Goal: Transaction & Acquisition: Purchase product/service

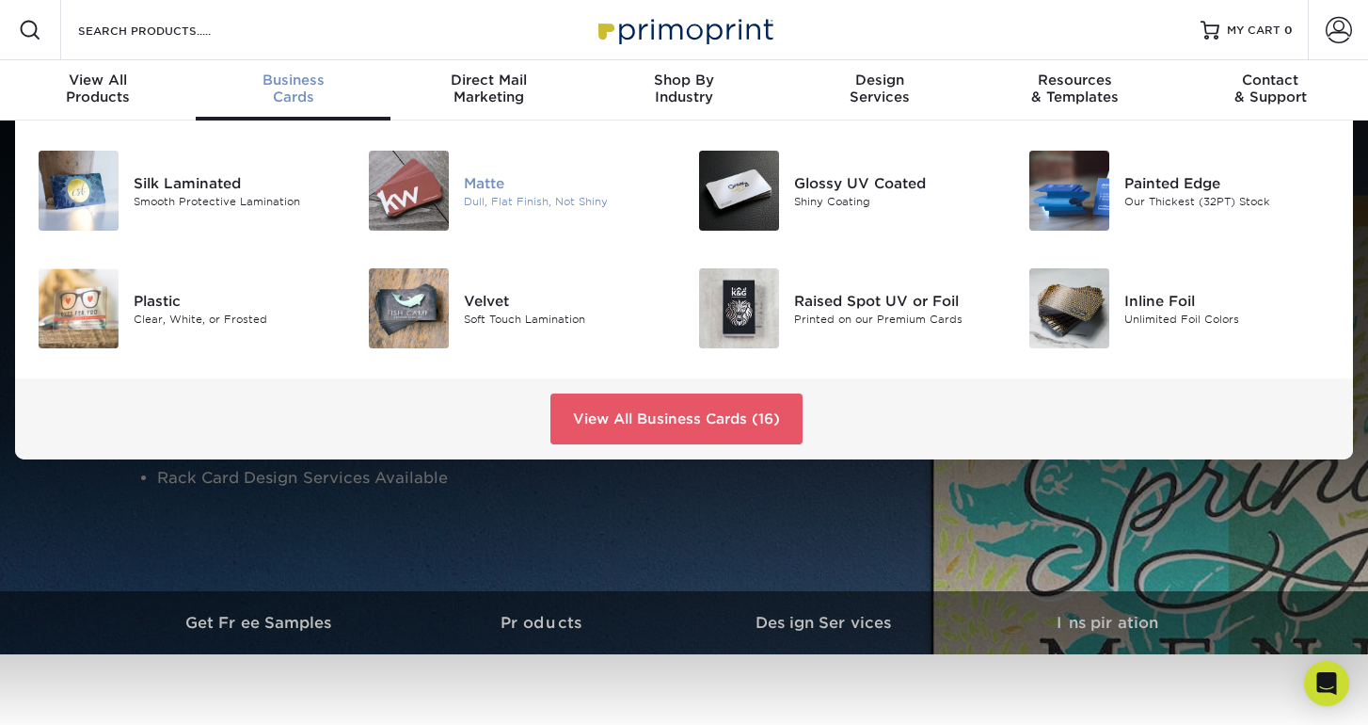
click at [447, 171] on img at bounding box center [409, 191] width 80 height 80
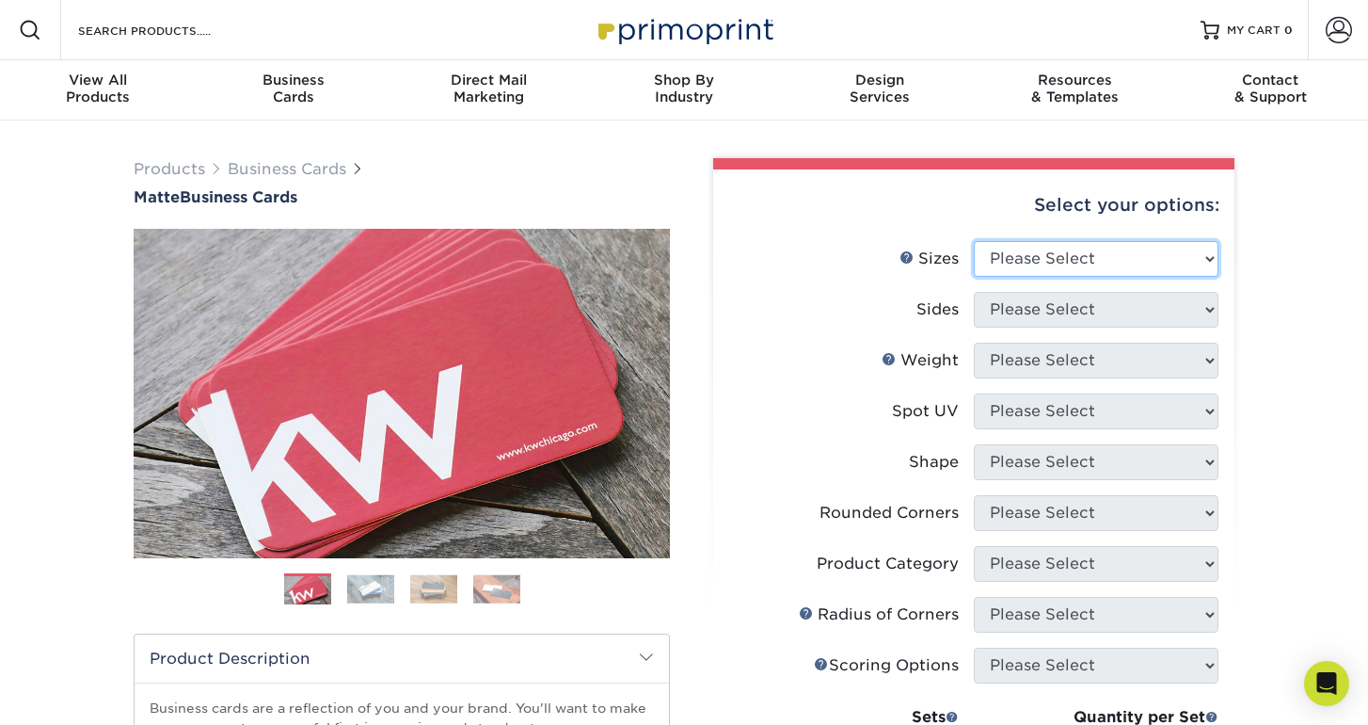
select select "2.00x3.50"
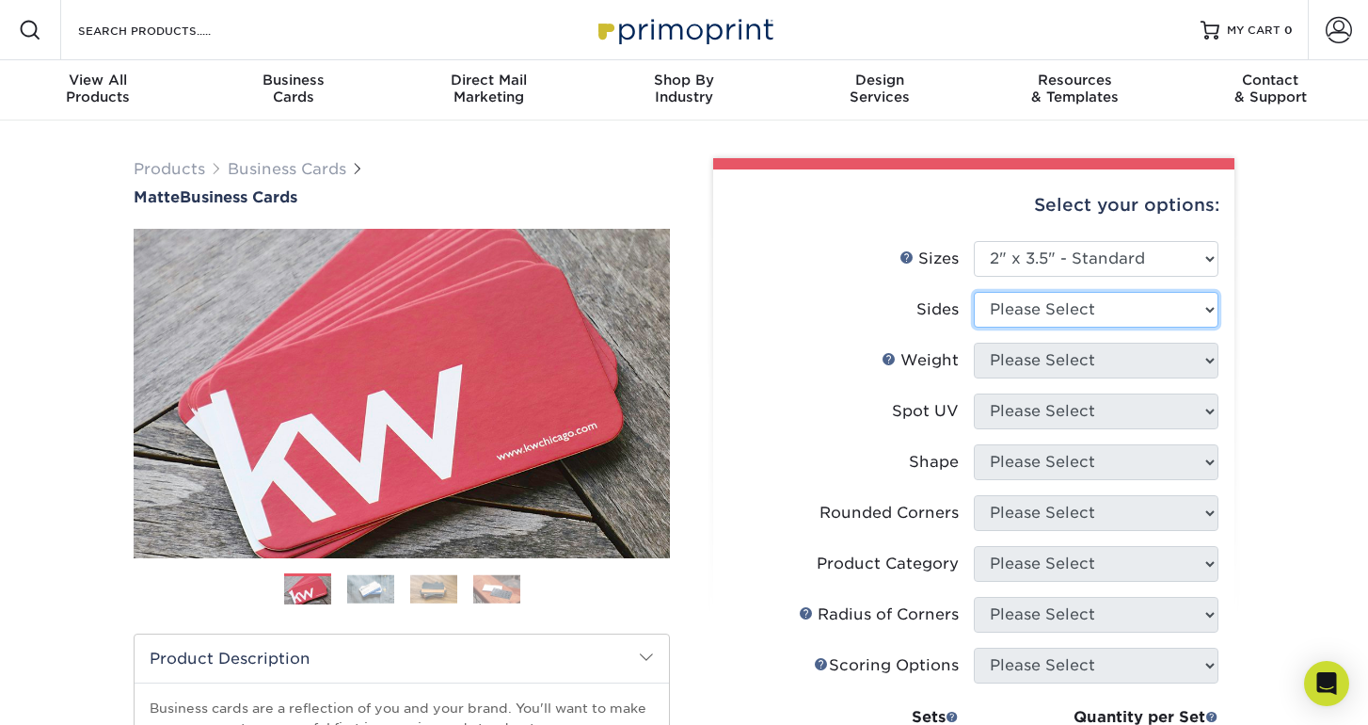
select select "13abbda7-1d64-4f25-8bb2-c179b224825d"
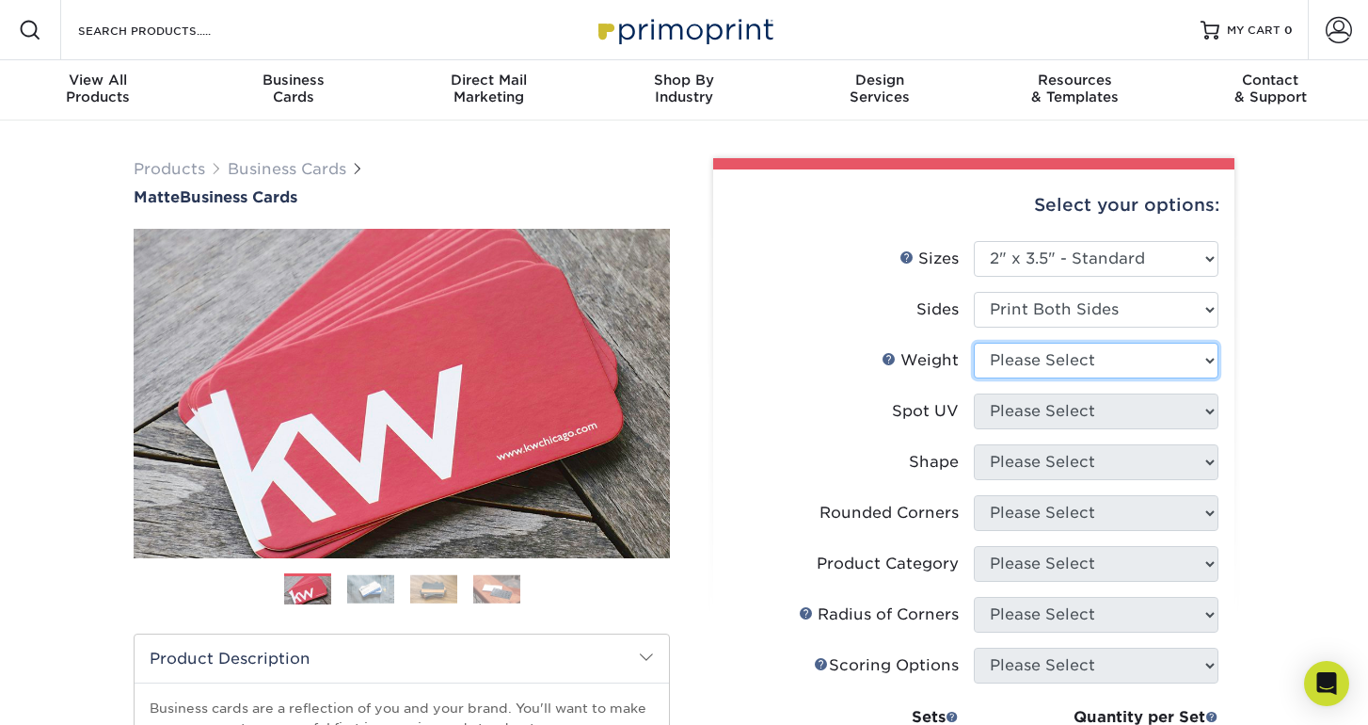
select select "14PT"
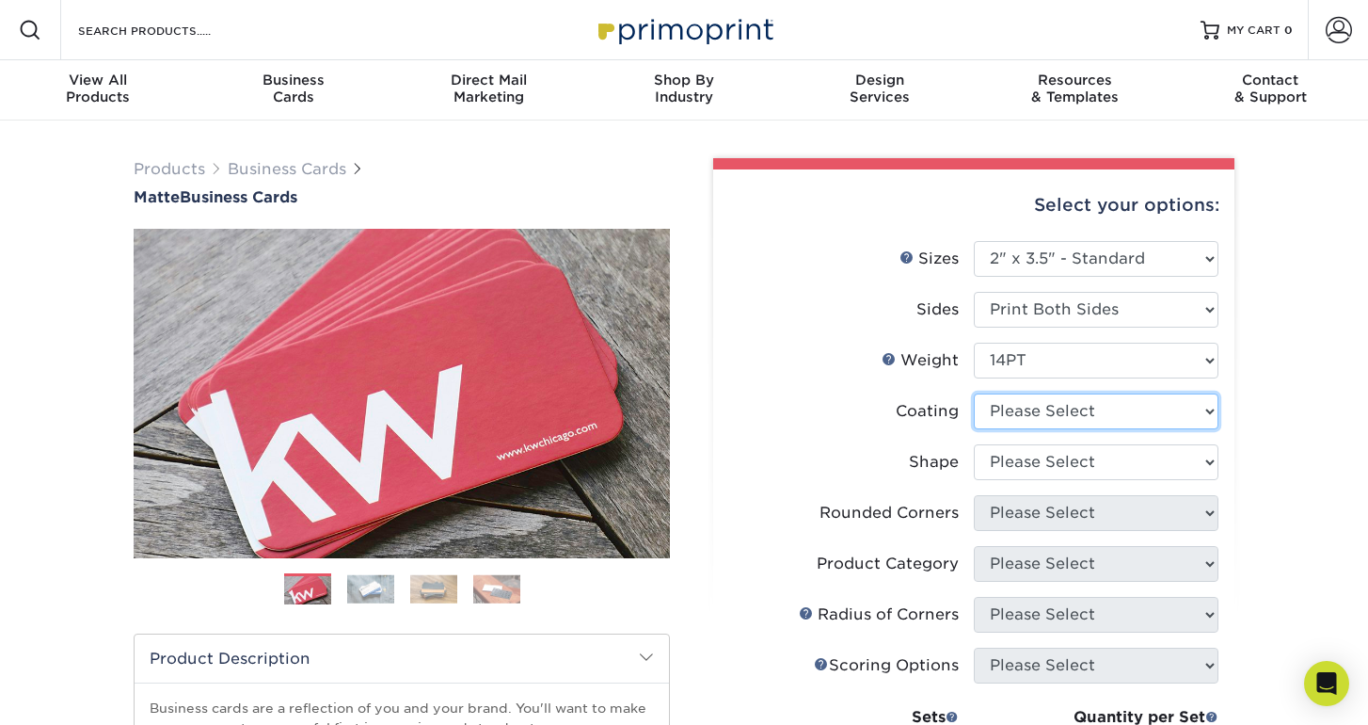
select select "121bb7b5-3b4d-429f-bd8d-bbf80e953313"
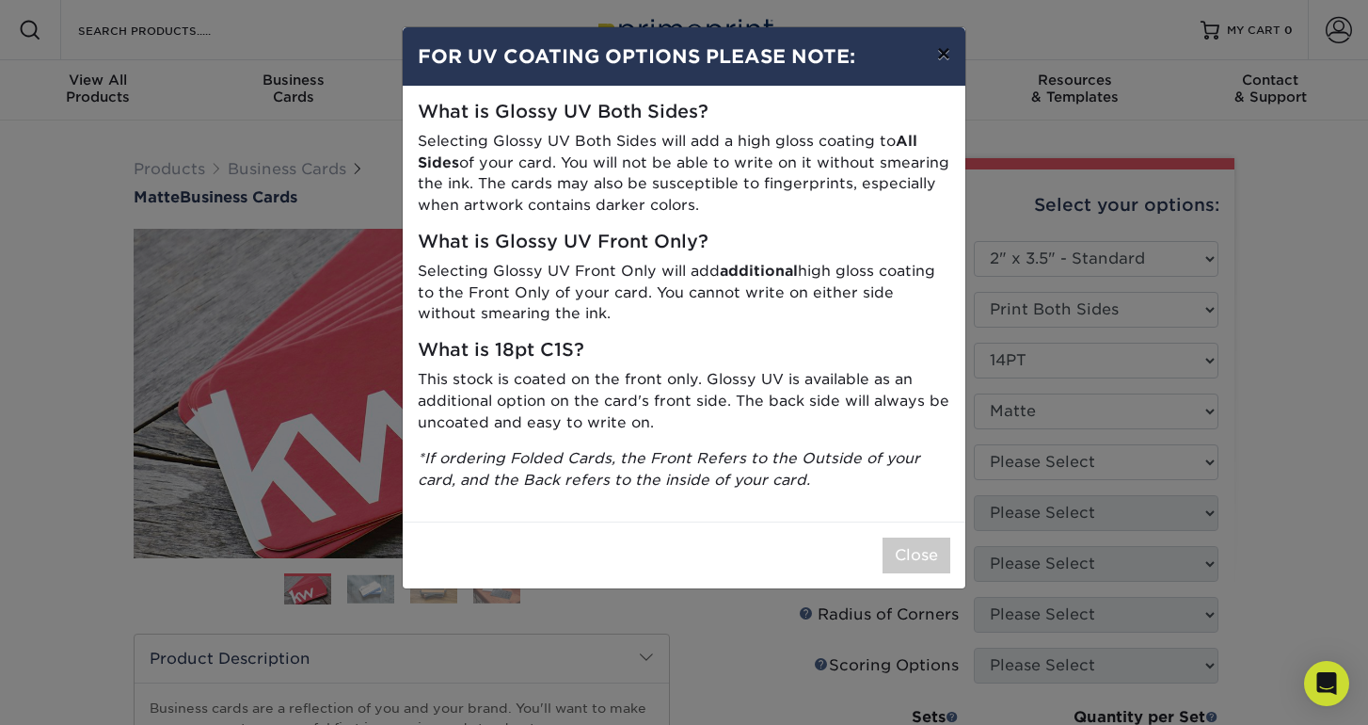
click at [945, 57] on button "×" at bounding box center [943, 53] width 43 height 53
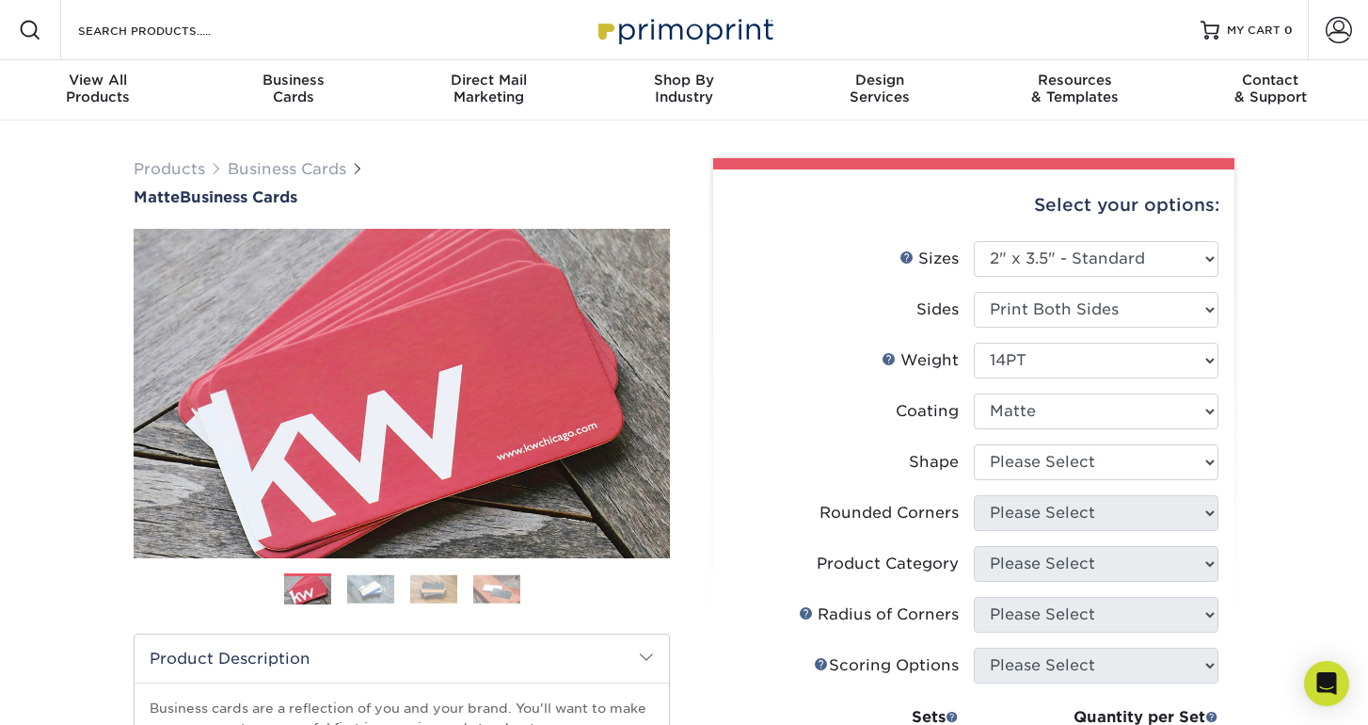
click at [1327, 617] on div "Products Business Cards Matte Business Cards Previous Next 100 $ 9" at bounding box center [684, 639] width 1368 height 1038
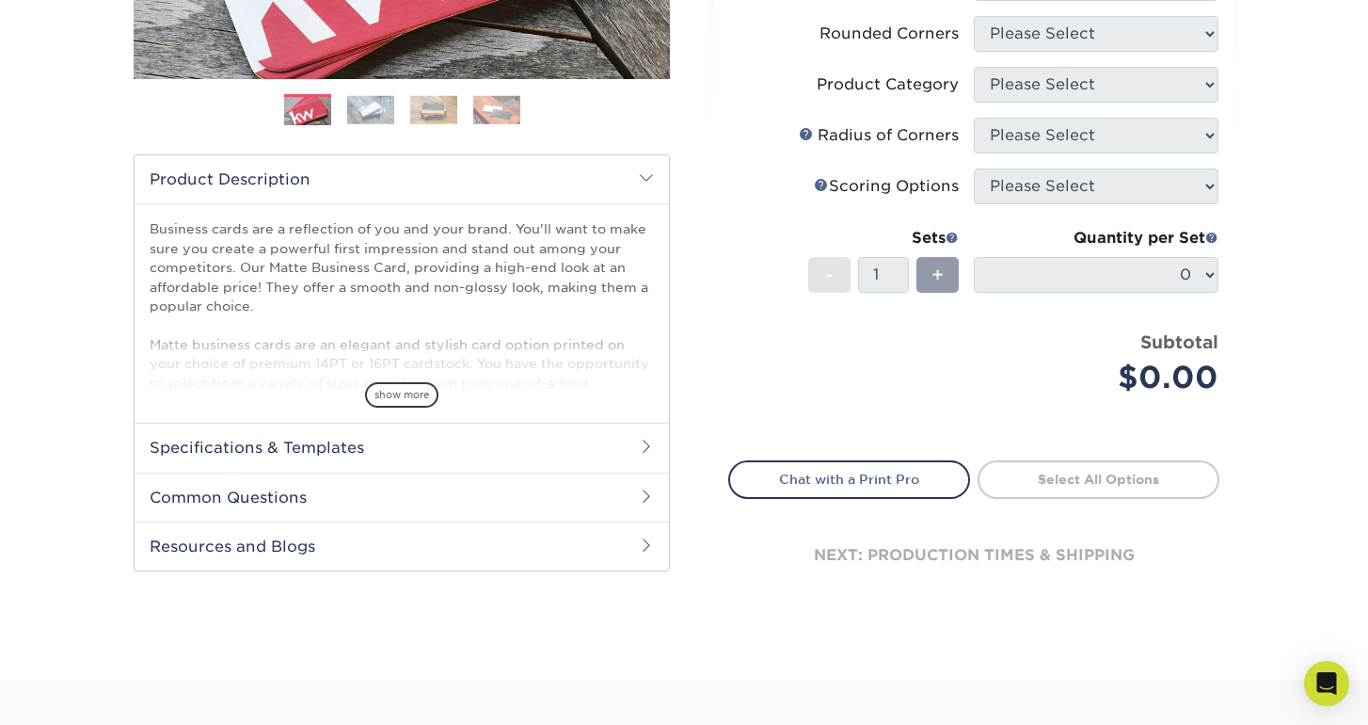
scroll to position [484, 0]
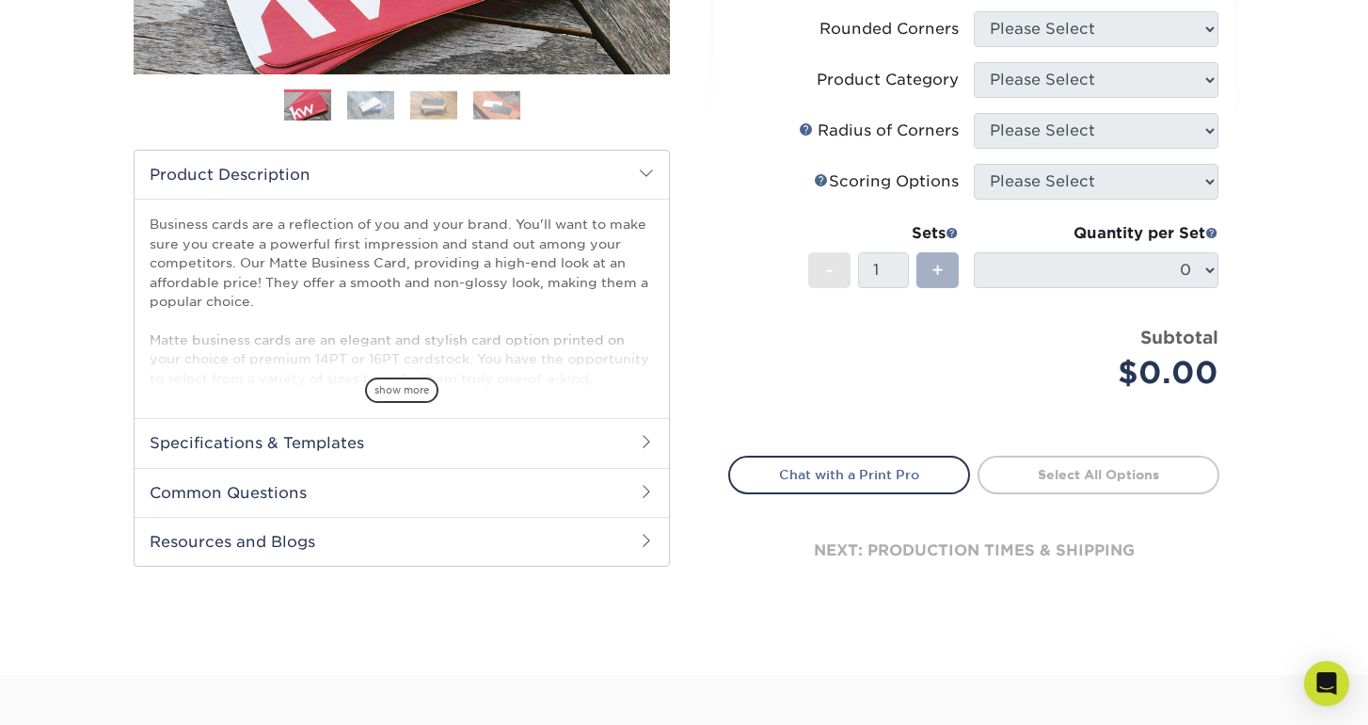
click at [947, 257] on div "+" at bounding box center [937, 270] width 42 height 36
click at [1106, 60] on li "Rounded Corners Please Select Yes - Round 2 Corners Yes - Round 4 Corners No" at bounding box center [973, 37] width 489 height 51
click at [1099, 54] on li "Rounded Corners Please Select Yes - Round 2 Corners Yes - Round 4 Corners No" at bounding box center [973, 37] width 489 height 51
click at [1352, 303] on div "Products Business Cards Matte Business Cards Previous Next 100 $ 9" at bounding box center [684, 157] width 1368 height 1038
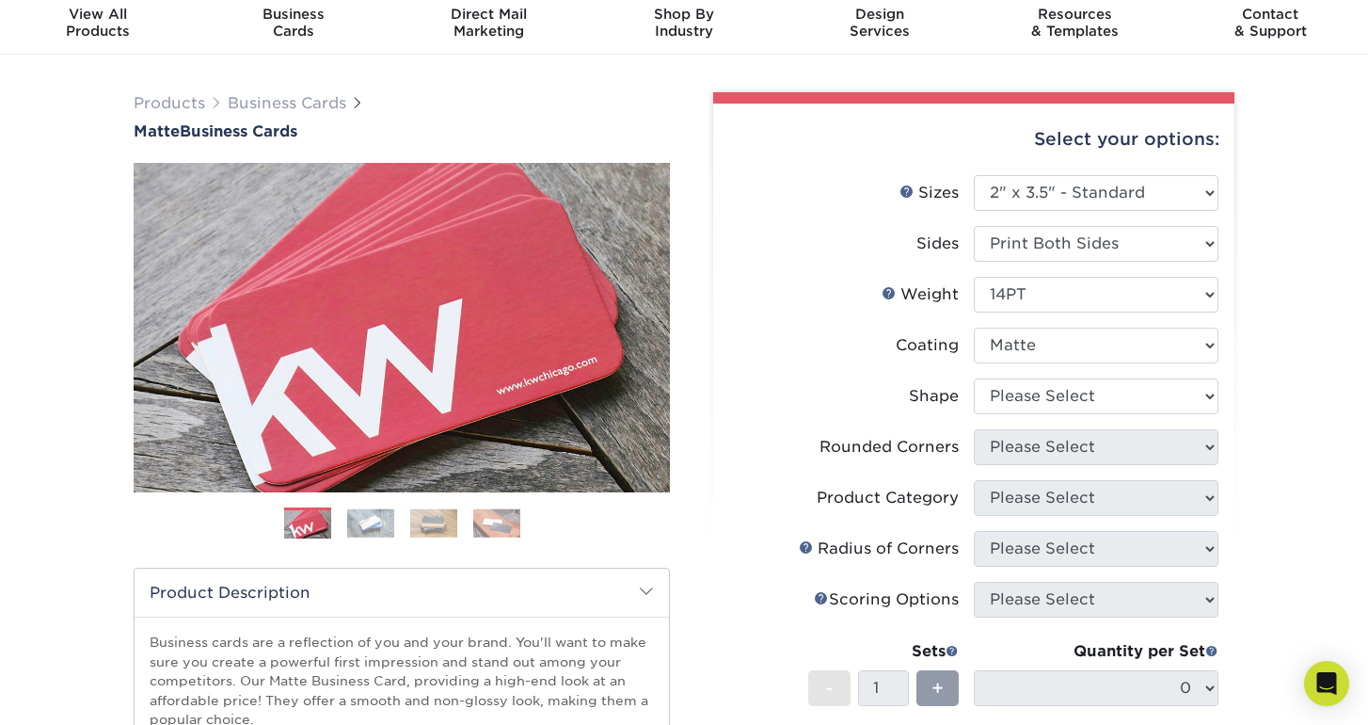
scroll to position [58, 0]
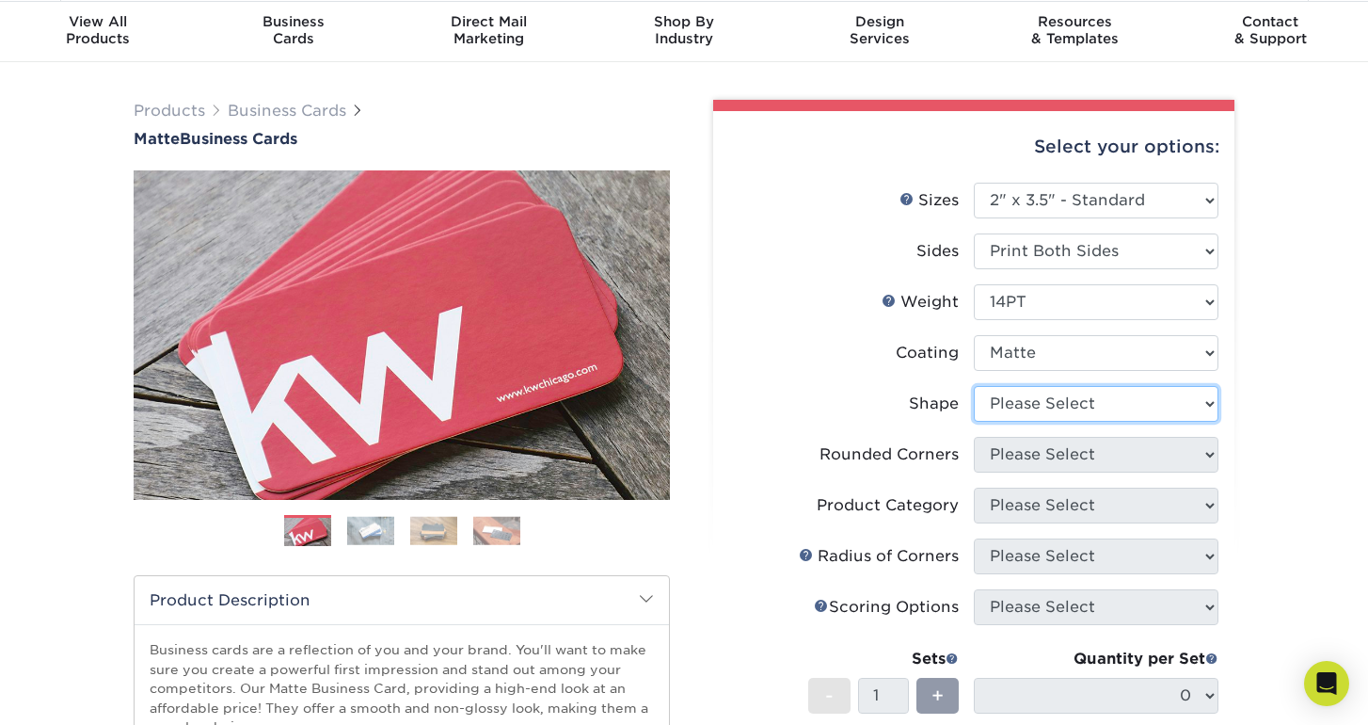
select select "standard"
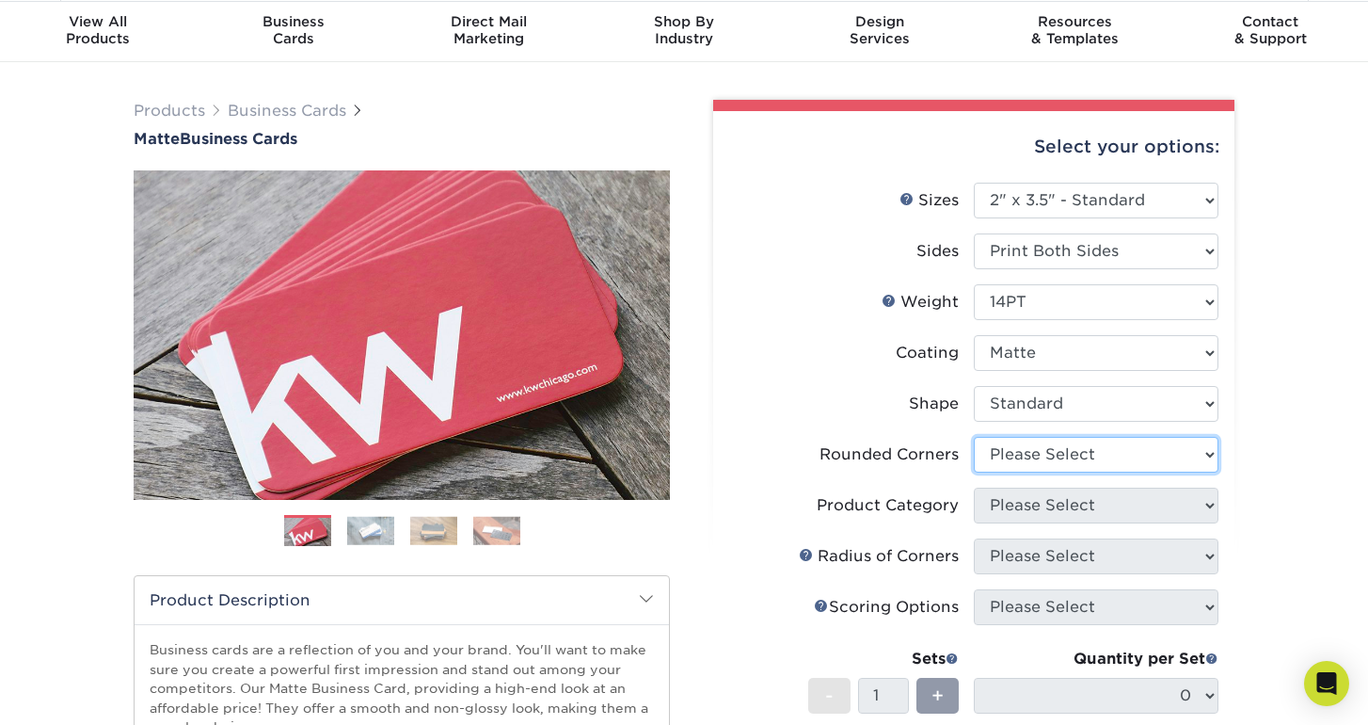
select select "0"
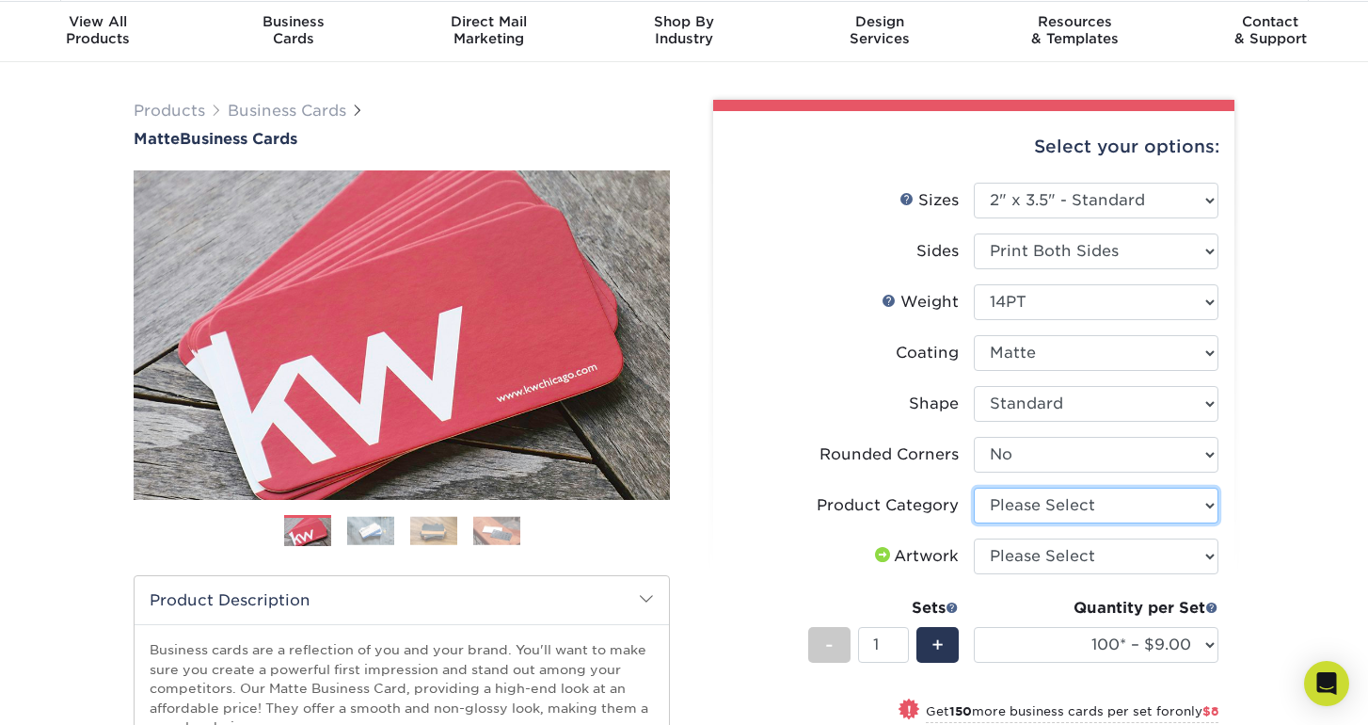
select select "3b5148f1-0588-4f88-a218-97bcfdce65c1"
select select "upload"
click at [1288, 610] on div "Products Business Cards Matte Business Cards Previous Next 100 $ 9" at bounding box center [684, 597] width 1368 height 1070
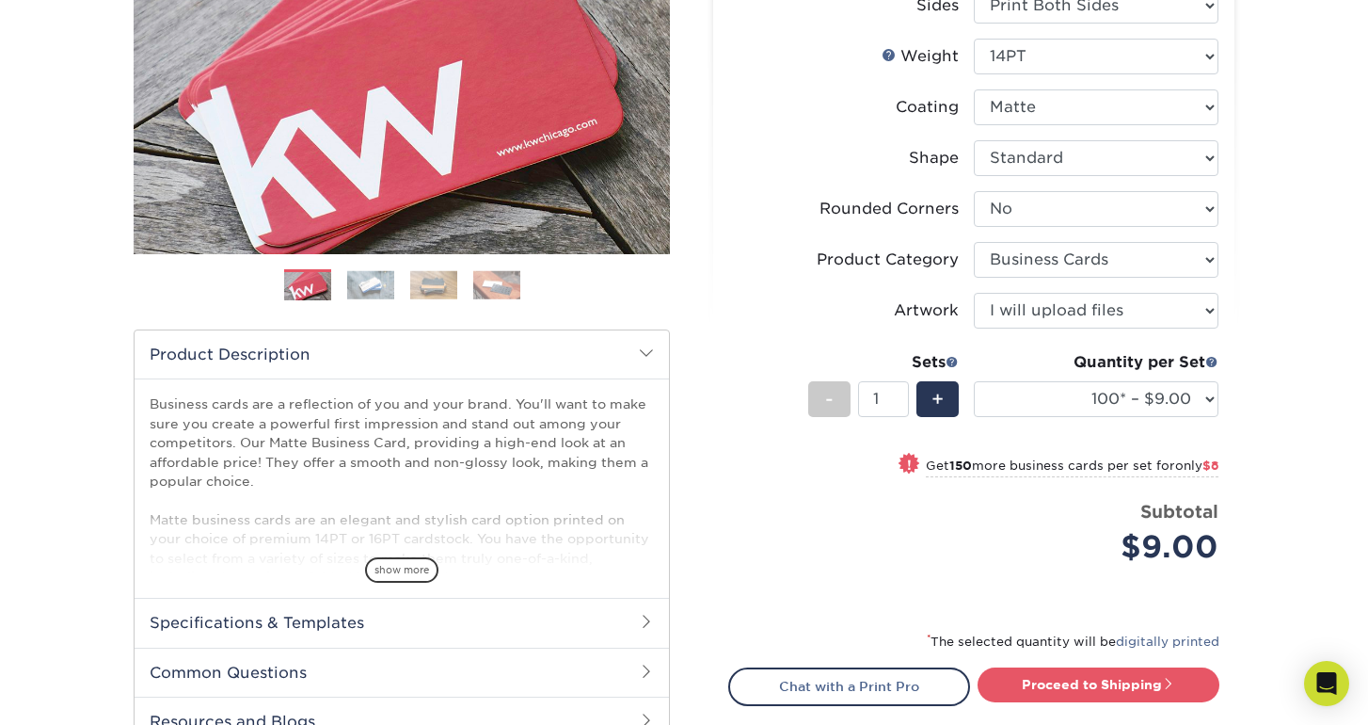
scroll to position [305, 0]
click at [948, 385] on div "+" at bounding box center [937, 398] width 42 height 36
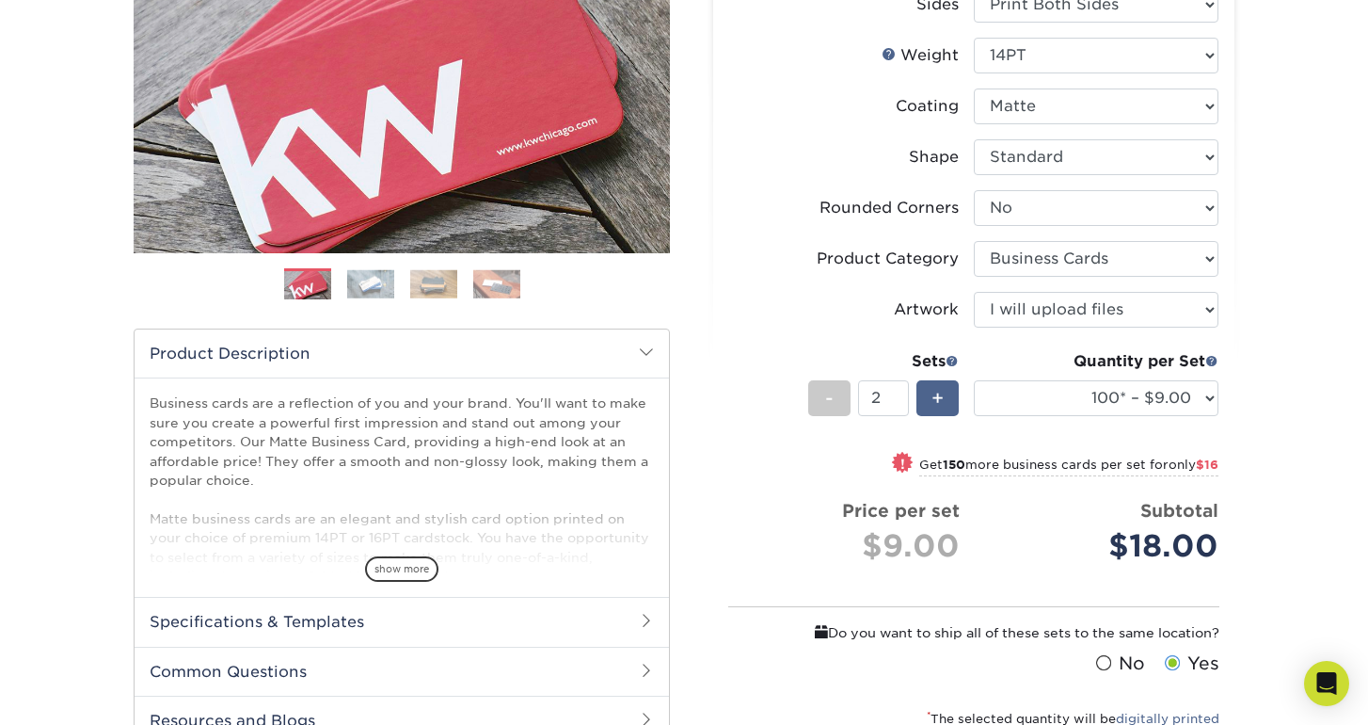
click at [948, 385] on div "+" at bounding box center [937, 398] width 42 height 36
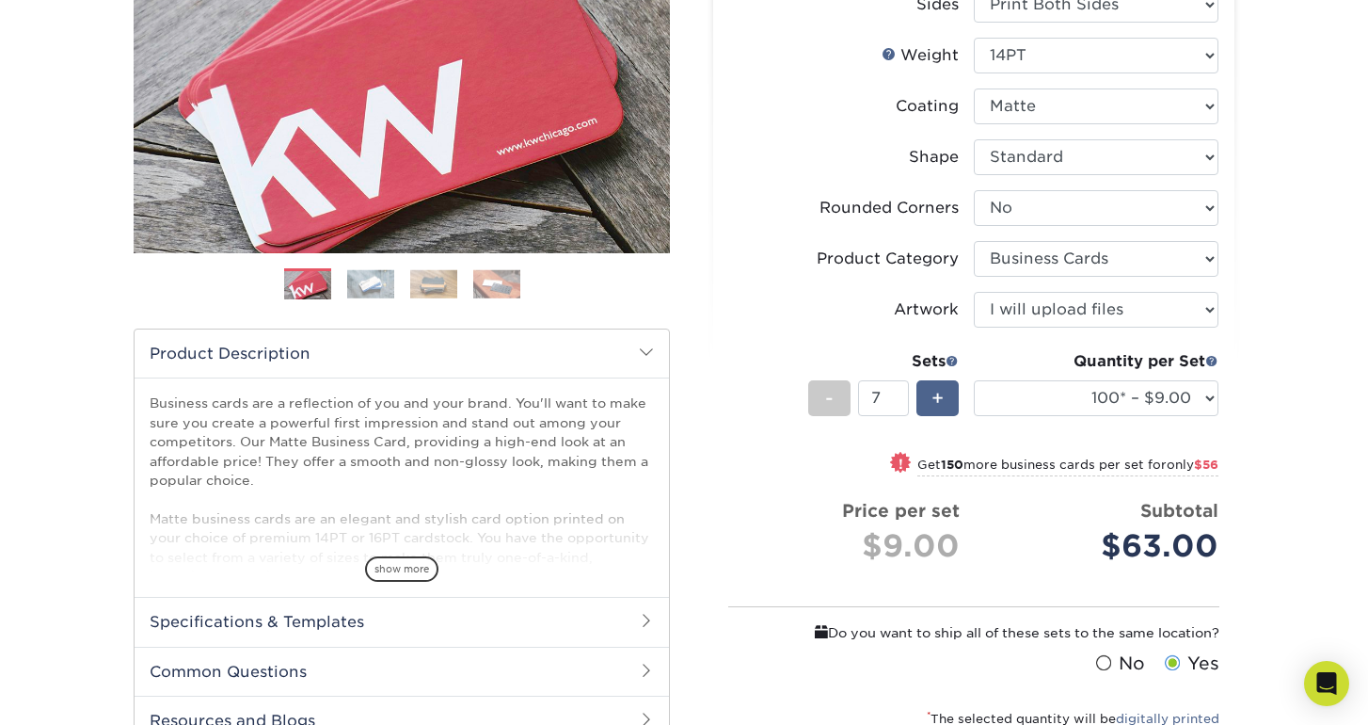
click at [948, 385] on div "+" at bounding box center [937, 398] width 42 height 36
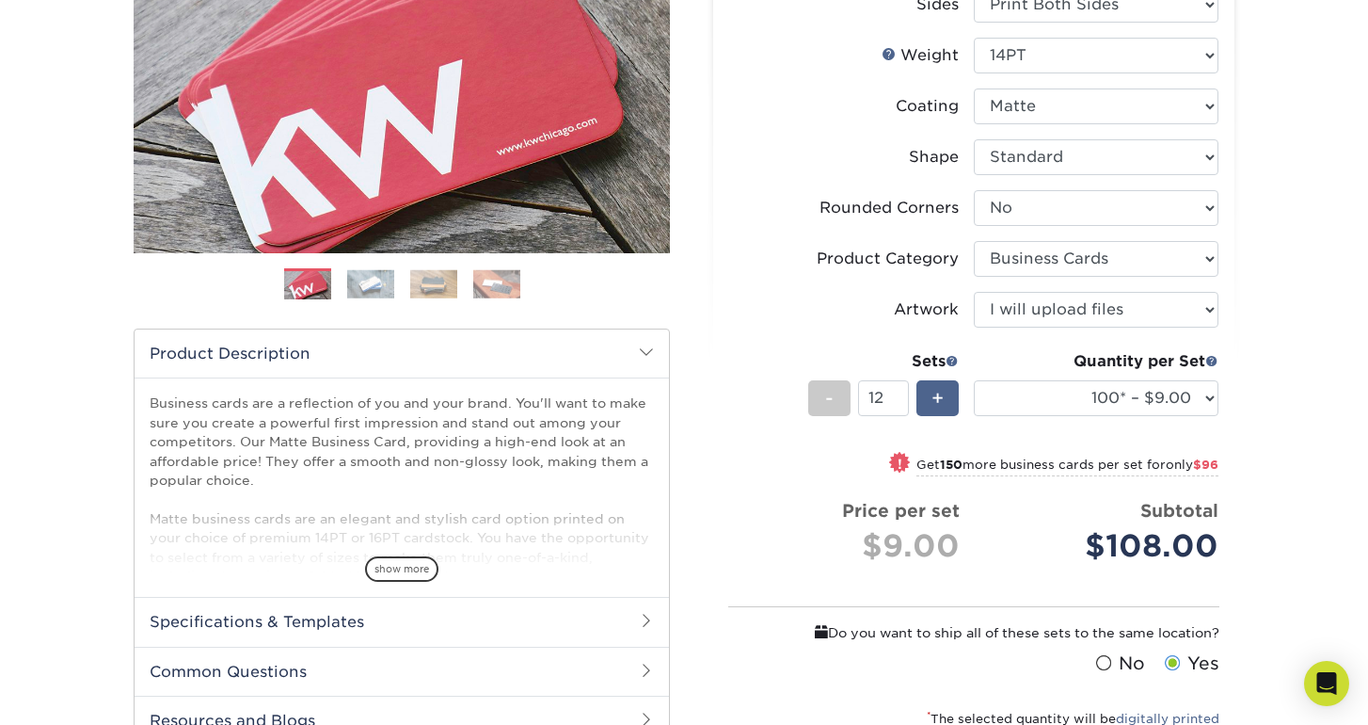
click at [948, 385] on div "+" at bounding box center [937, 398] width 42 height 36
click at [829, 393] on span "-" at bounding box center [829, 398] width 8 height 28
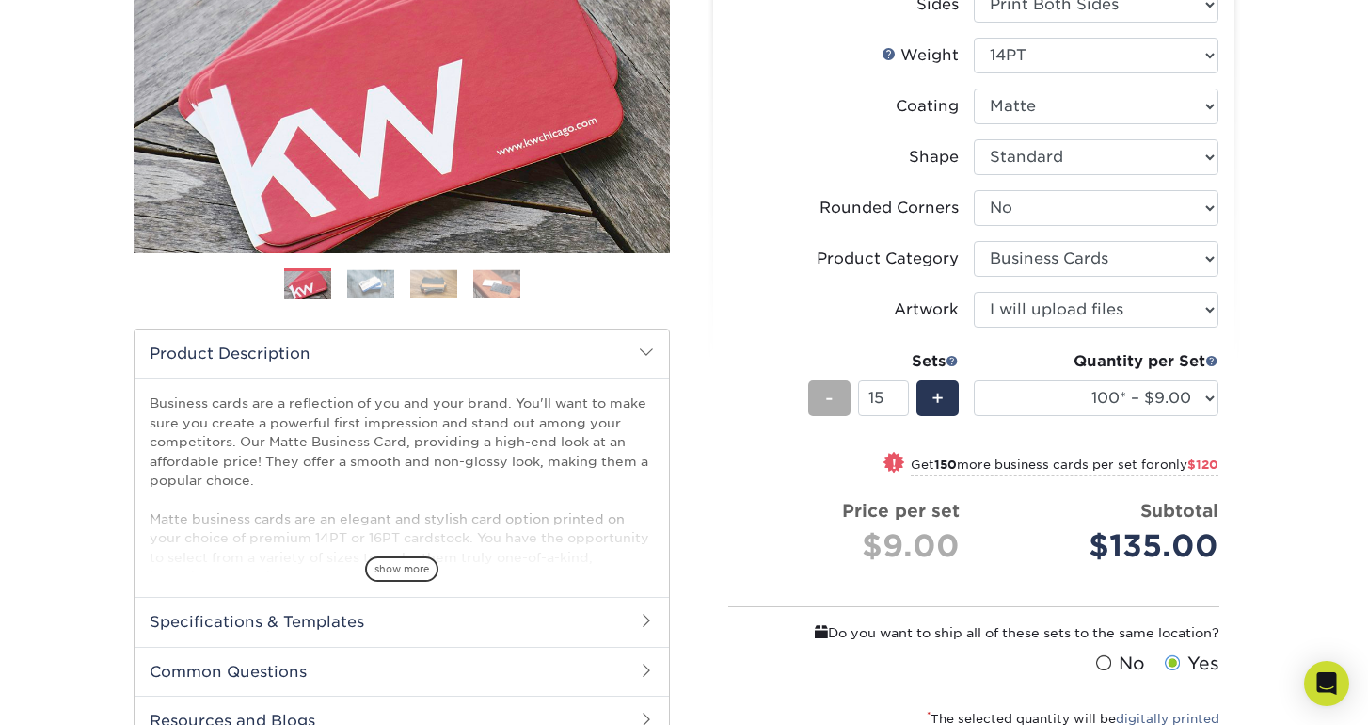
click at [829, 393] on span "-" at bounding box center [829, 398] width 8 height 28
click at [929, 394] on div "+" at bounding box center [937, 398] width 42 height 36
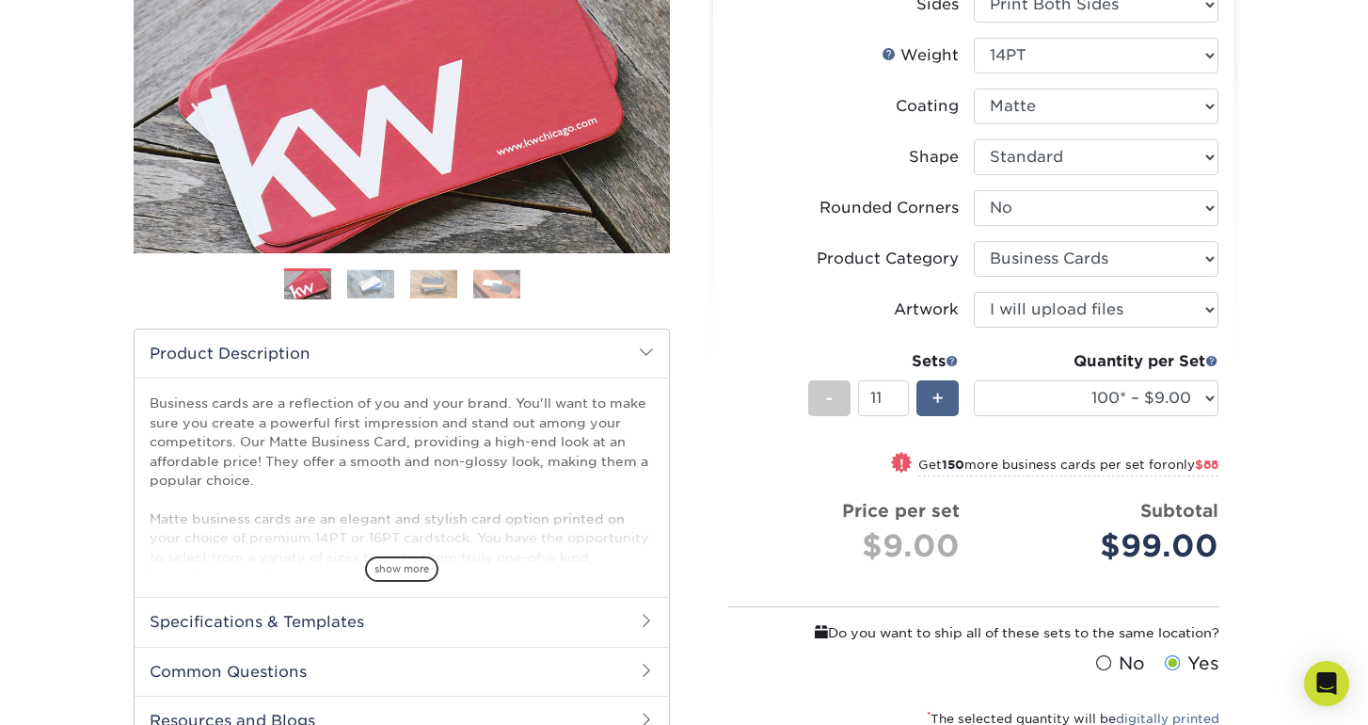
type input "12"
click at [1342, 491] on div "Products Business Cards Matte Business Cards Previous Next 100 $ 9" at bounding box center [684, 389] width 1368 height 1147
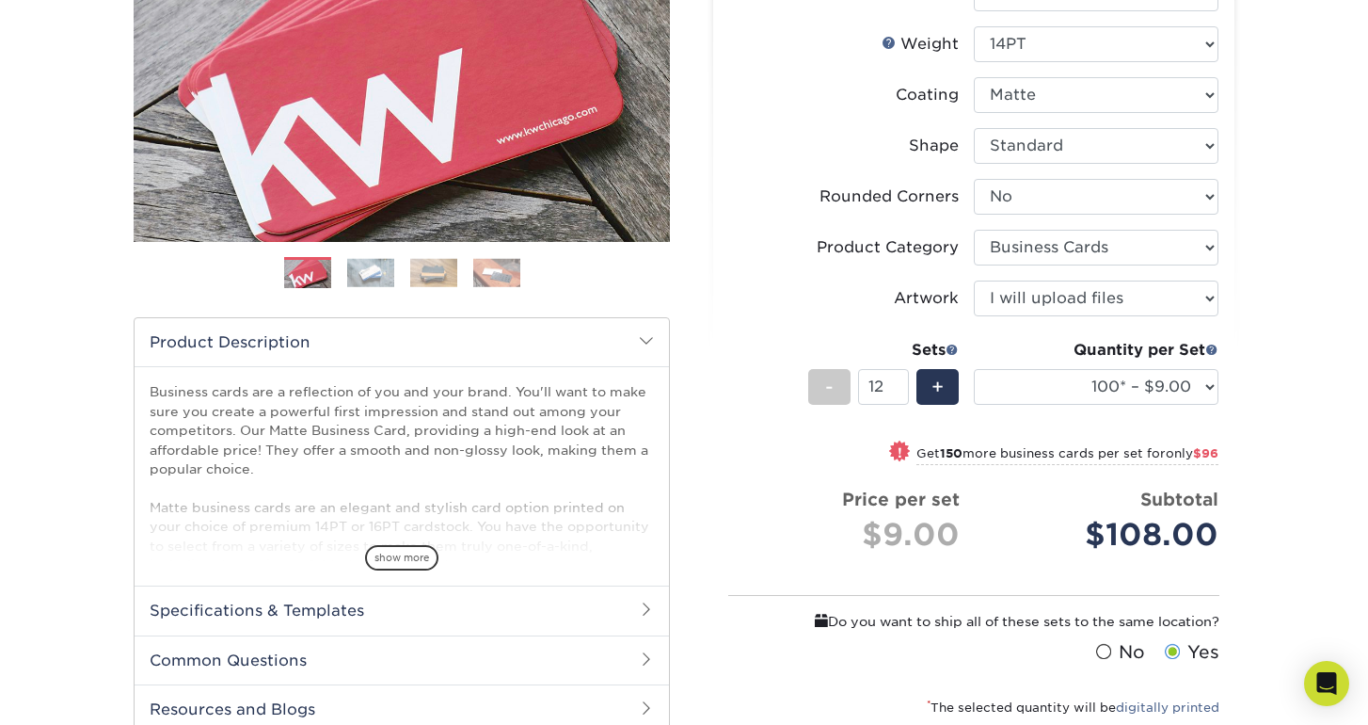
scroll to position [315, 0]
click at [1356, 327] on div "Products Business Cards Matte Business Cards Previous Next 100 $ 9" at bounding box center [684, 378] width 1368 height 1147
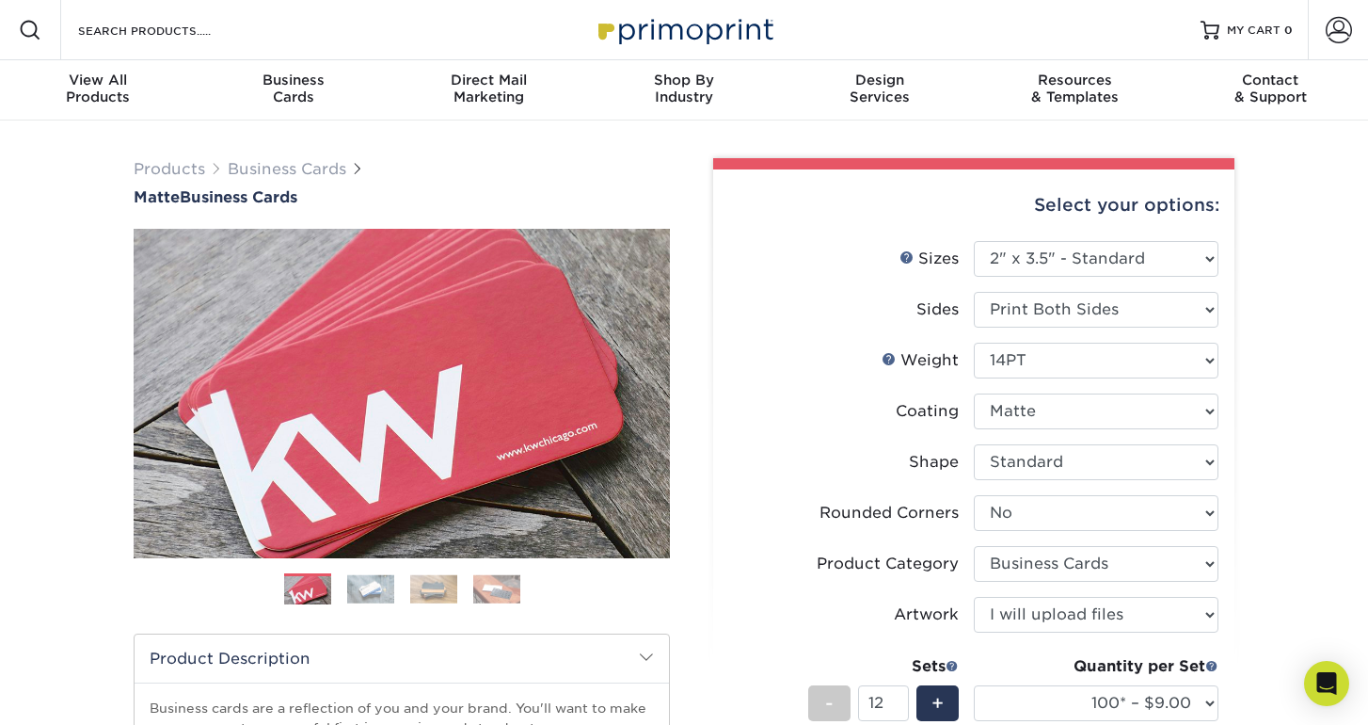
scroll to position [0, 0]
click at [1313, 287] on div "Products Business Cards Matte Business Cards Previous Next 100 $ 9" at bounding box center [684, 693] width 1368 height 1147
click at [1295, 328] on div "Products Business Cards Matte Business Cards Previous Next 100 $ 9" at bounding box center [684, 693] width 1368 height 1147
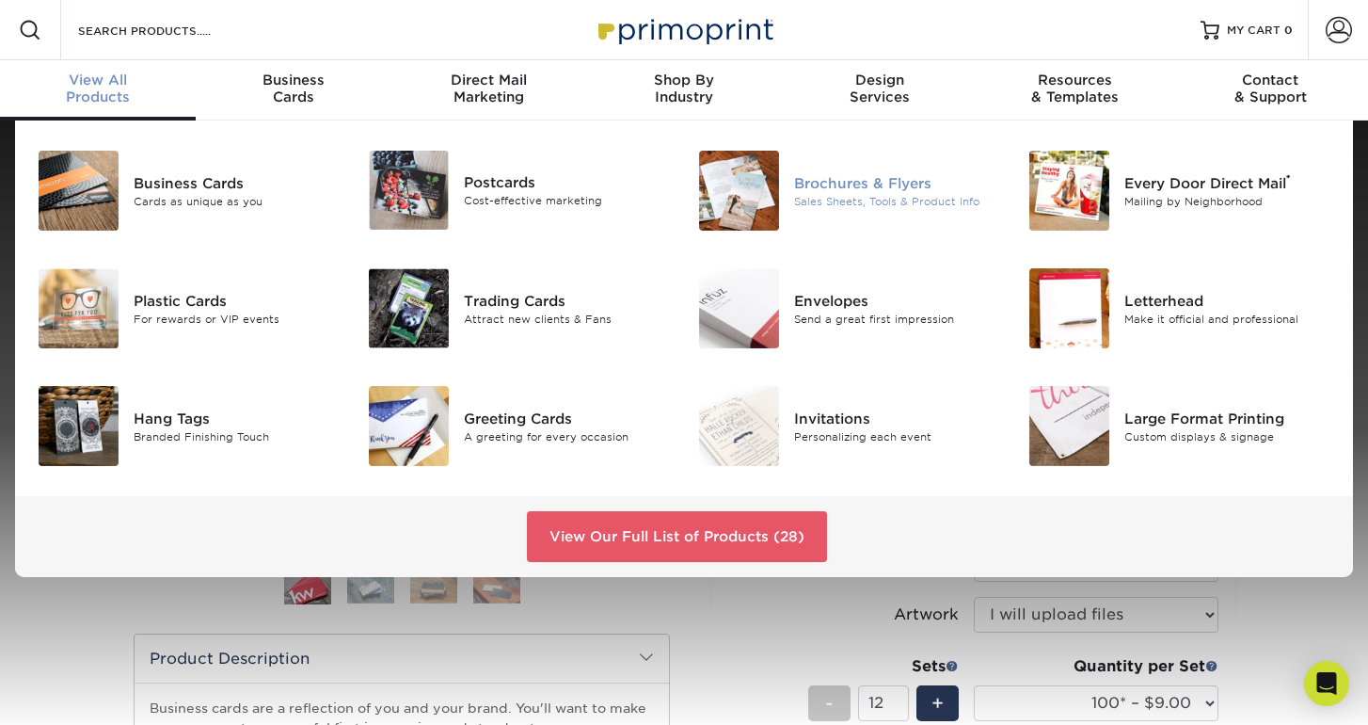
click at [827, 181] on div "Brochures & Flyers" at bounding box center [897, 182] width 206 height 21
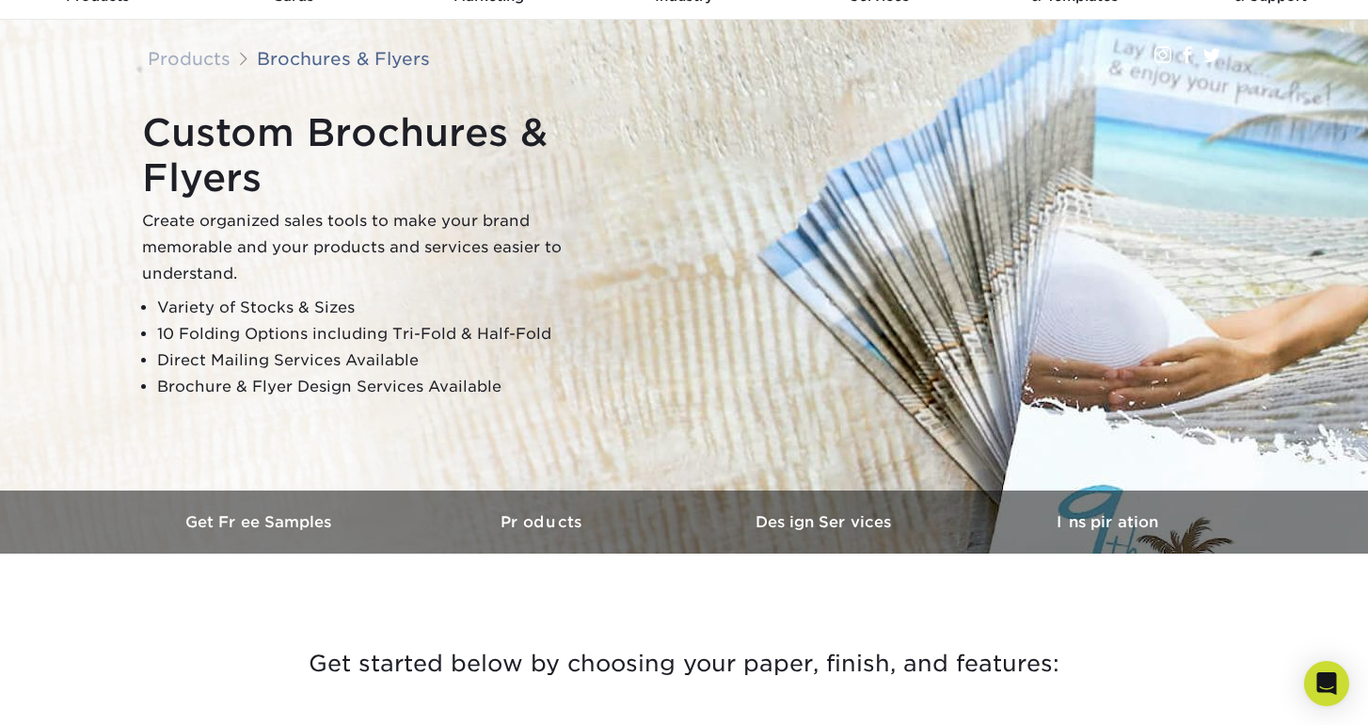
scroll to position [171, 0]
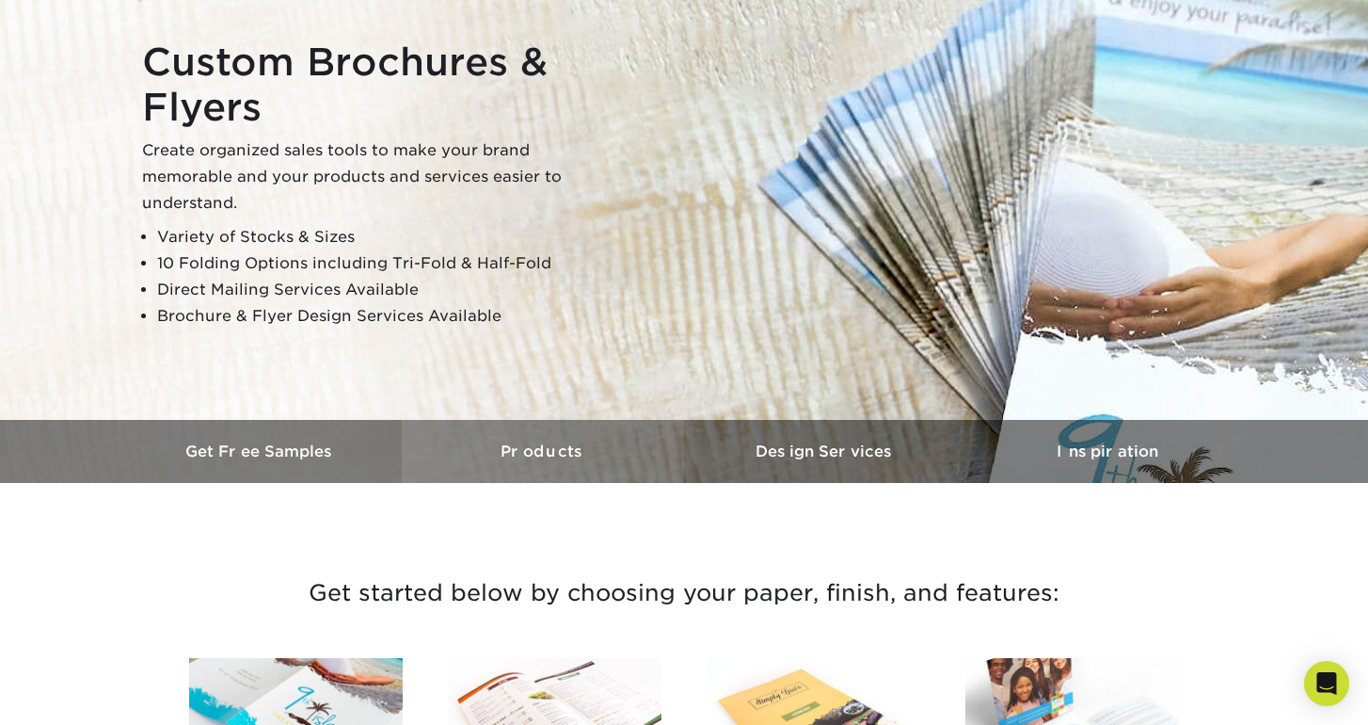
click at [563, 450] on h3 "Products" at bounding box center [543, 451] width 282 height 18
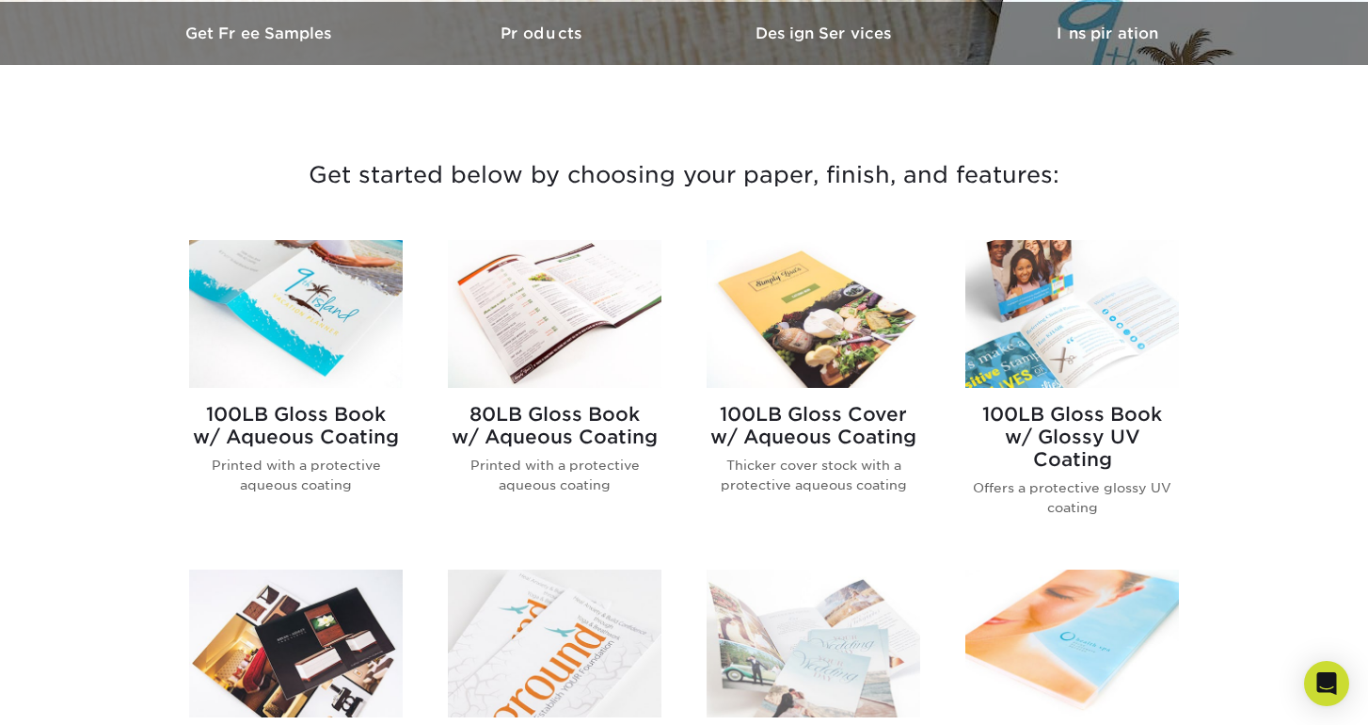
scroll to position [588, 0]
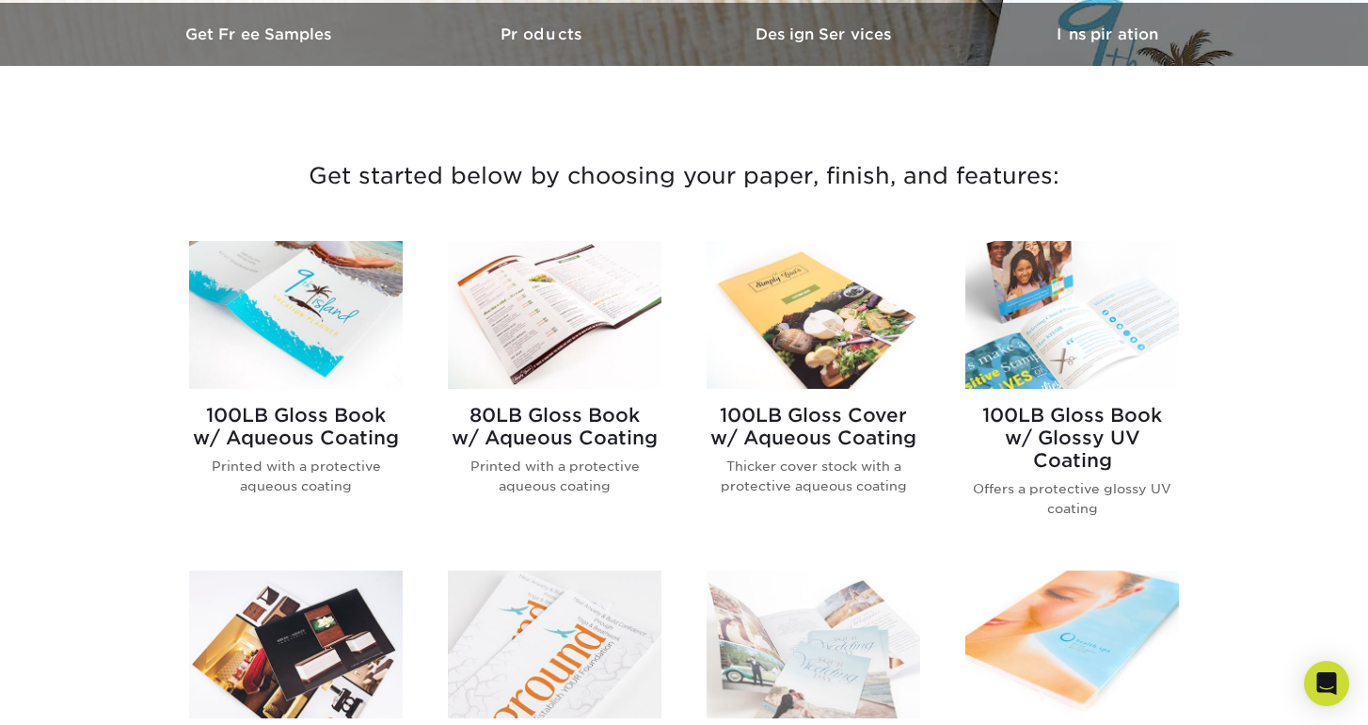
click at [844, 448] on h2 "100LB Gloss Cover w/ Aqueous Coating" at bounding box center [814, 426] width 214 height 45
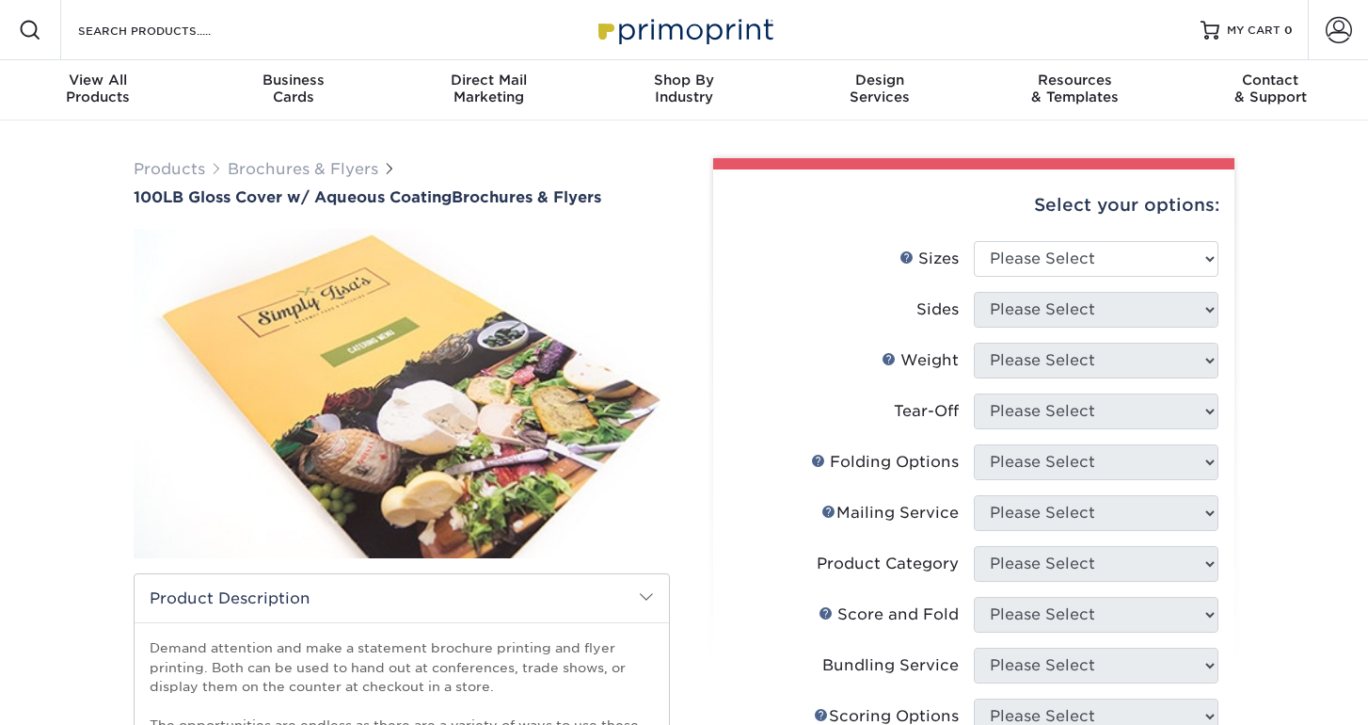
click at [846, 415] on label "Tear-Off" at bounding box center [851, 411] width 245 height 36
